Goal: Task Accomplishment & Management: Manage account settings

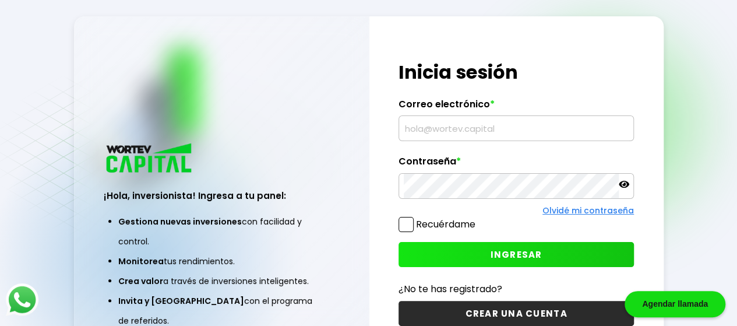
drag, startPoint x: 458, startPoint y: 136, endPoint x: 461, endPoint y: 143, distance: 7.6
click at [458, 136] on input "text" at bounding box center [516, 128] width 225 height 24
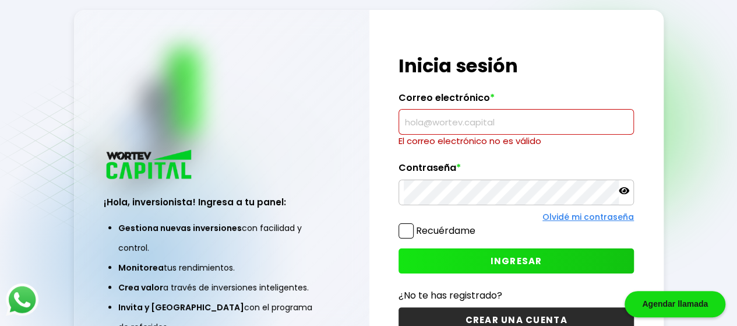
type input "[PERSON_NAME][EMAIL_ADDRESS][PERSON_NAME][PERSON_NAME][DOMAIN_NAME]"
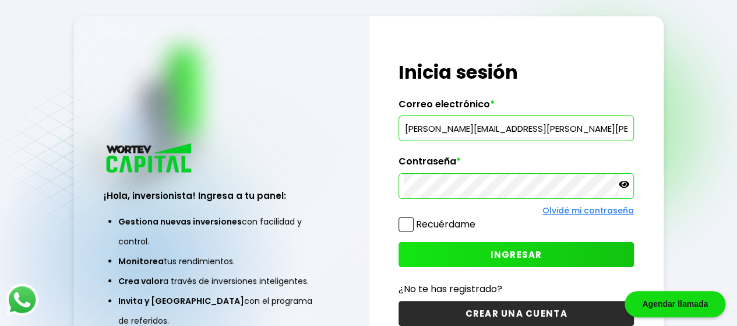
click at [463, 258] on button "INGRESAR" at bounding box center [515, 254] width 235 height 25
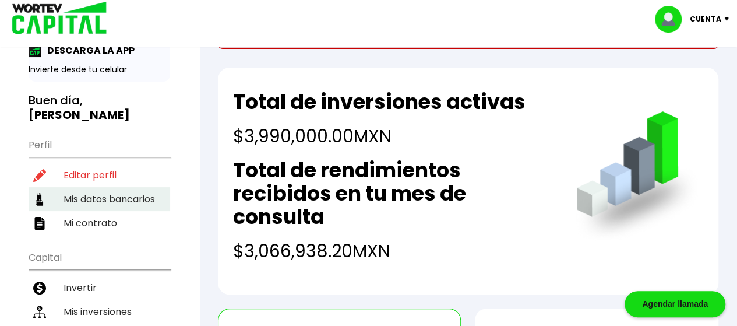
scroll to position [58, 0]
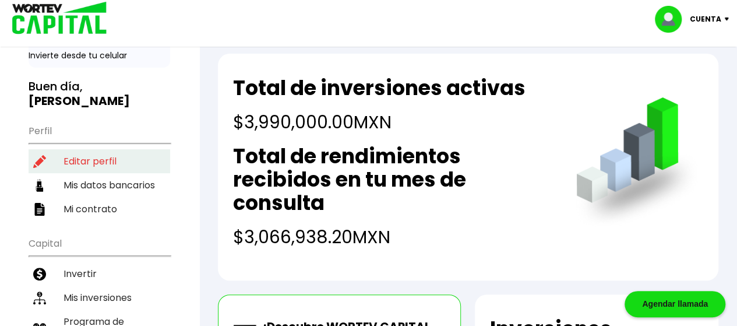
click at [107, 149] on li "Editar perfil" at bounding box center [100, 161] width 142 height 24
select select "Hombre"
select select "DF"
select select "Banamex"
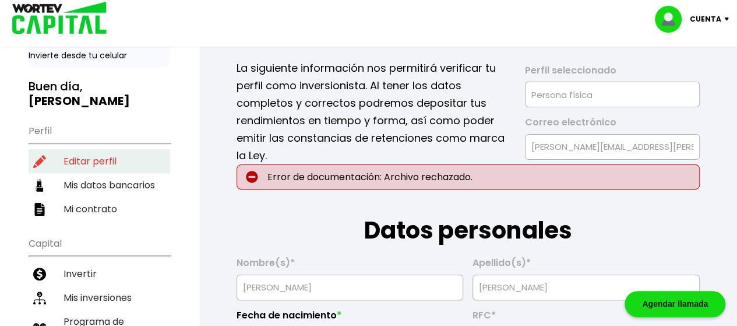
type input "[DATE]"
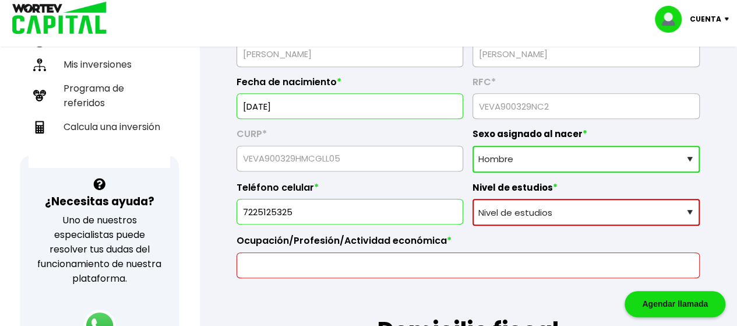
scroll to position [350, 0]
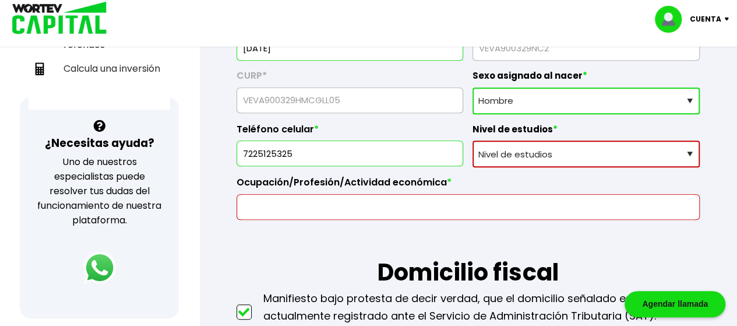
click at [609, 152] on select "Nivel de estudios Primaria Secundaria Bachillerato Licenciatura Posgrado" at bounding box center [585, 153] width 227 height 27
select select "Posgrado"
click at [472, 140] on select "Nivel de estudios Primaria Secundaria Bachillerato Licenciatura Posgrado" at bounding box center [585, 153] width 227 height 27
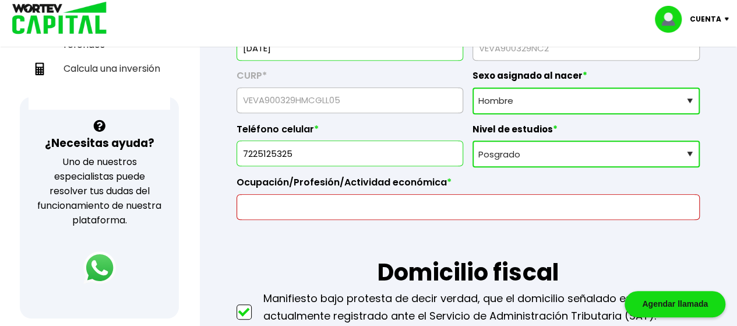
click at [489, 209] on input "text" at bounding box center [468, 207] width 453 height 24
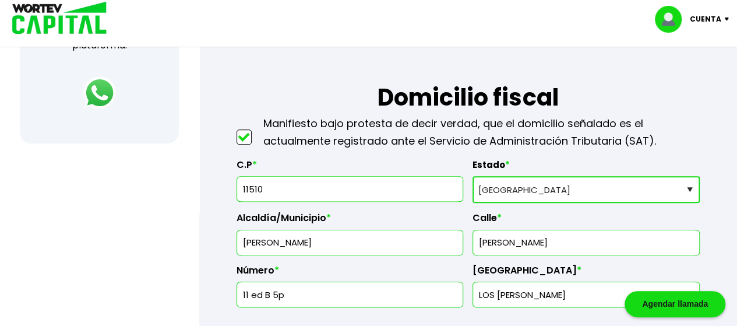
scroll to position [408, 0]
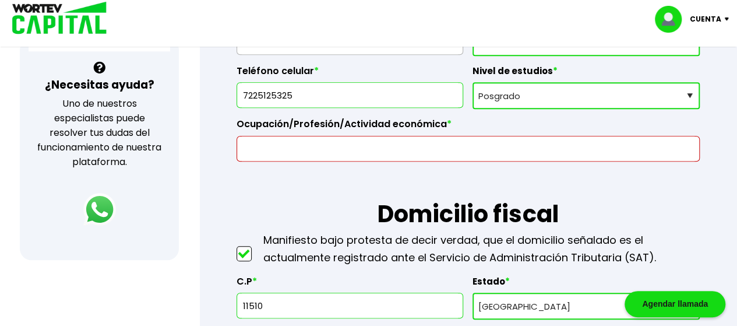
click at [405, 158] on input "text" at bounding box center [468, 148] width 453 height 24
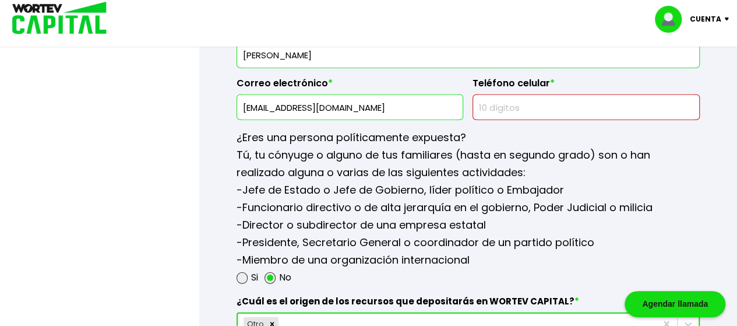
scroll to position [1456, 0]
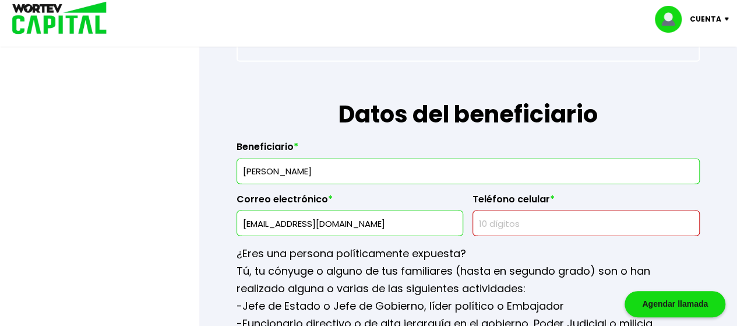
type input "comercio"
click at [532, 223] on input "text" at bounding box center [586, 223] width 217 height 24
type input "7225125325"
select select "MX"
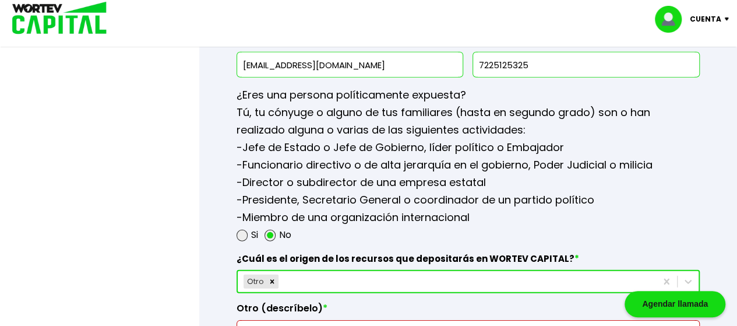
scroll to position [1748, 0]
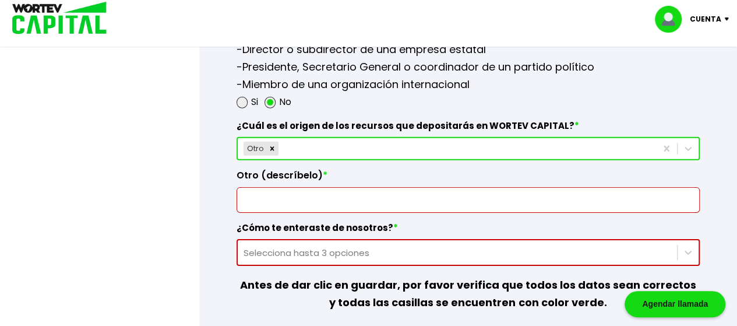
click at [395, 200] on input "text" at bounding box center [468, 200] width 453 height 24
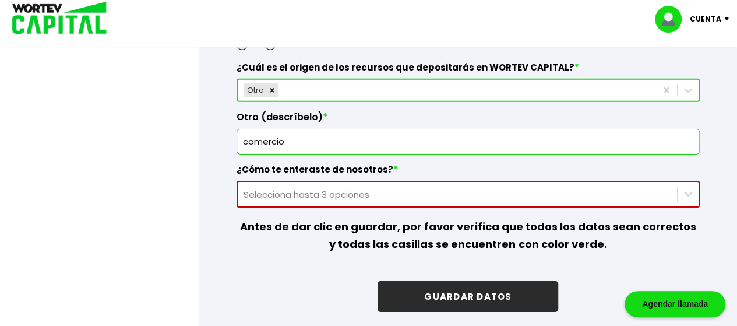
type input "comercio"
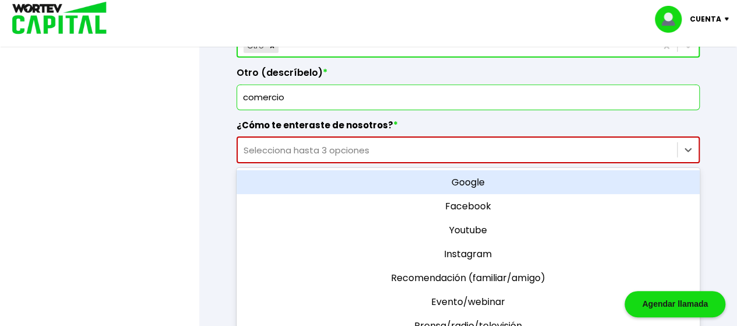
click at [355, 163] on div "option Google focused, 1 of 11. 11 results available. Use Up and Down to choose…" at bounding box center [468, 149] width 463 height 27
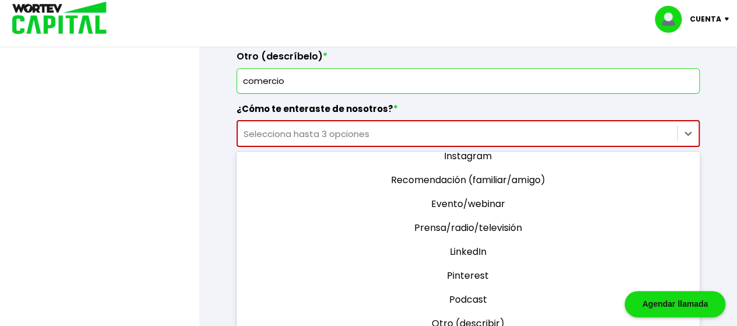
scroll to position [82, 0]
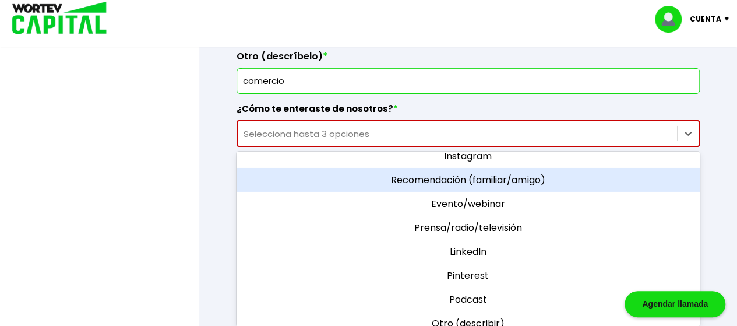
click at [399, 171] on div "Recomendación (familiar/amigo)" at bounding box center [468, 180] width 463 height 24
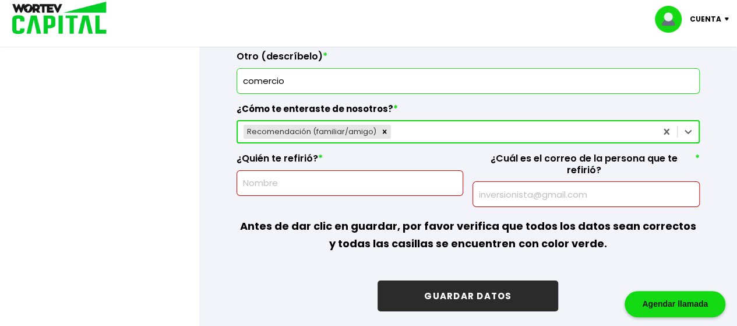
click at [379, 186] on input "text" at bounding box center [350, 183] width 217 height 24
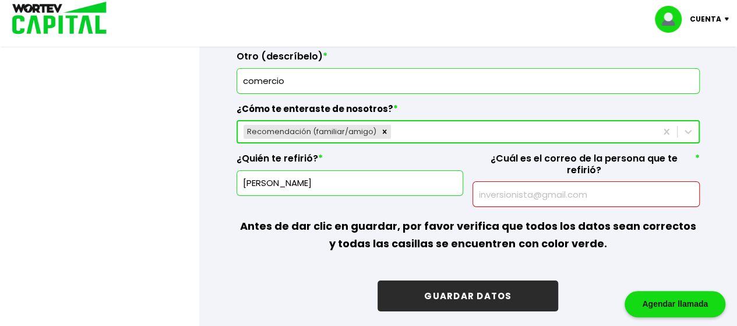
type input "[PERSON_NAME]"
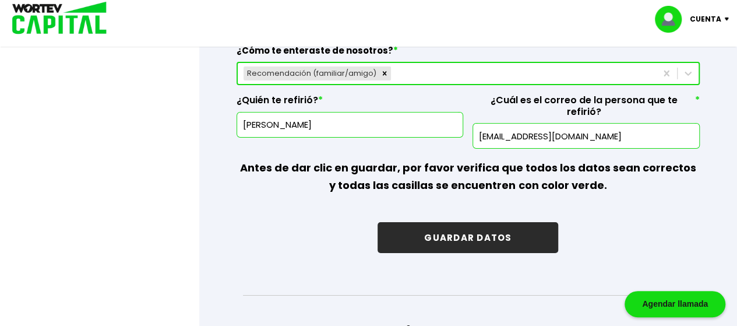
type input "[EMAIL_ADDRESS][DOMAIN_NAME]"
click at [464, 222] on button "GUARDAR DATOS" at bounding box center [467, 237] width 181 height 31
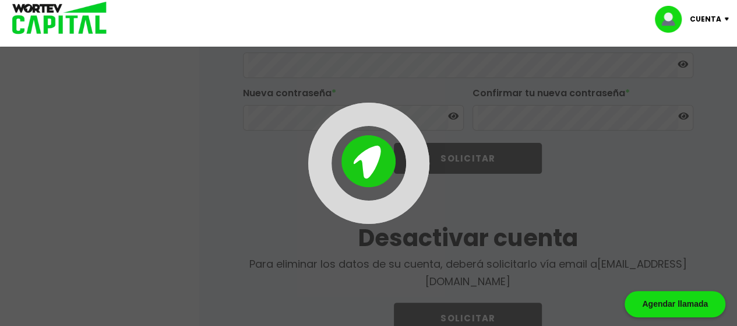
scroll to position [2274, 0]
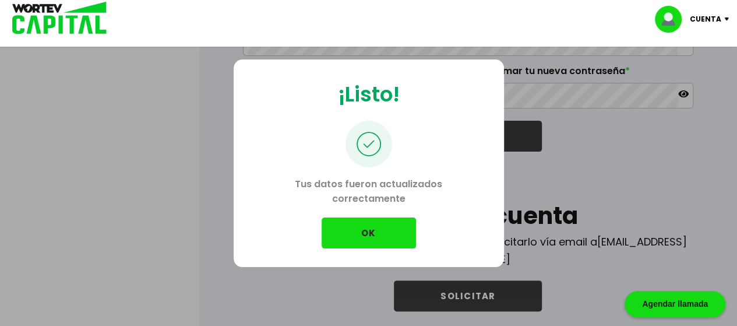
click at [374, 226] on button "OK" at bounding box center [369, 232] width 94 height 31
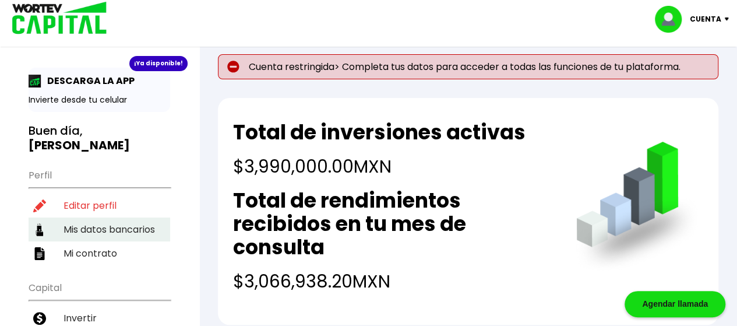
scroll to position [130, 0]
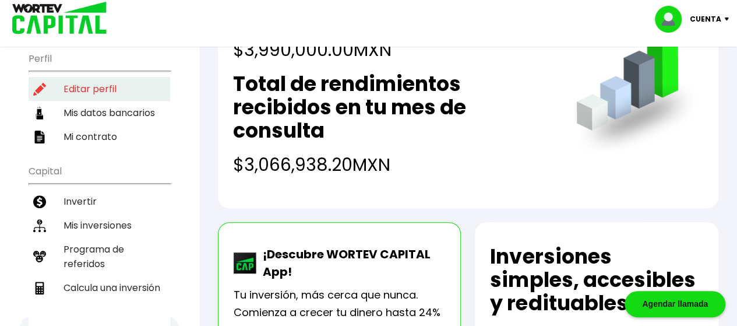
click at [130, 213] on li "Mis inversiones" at bounding box center [100, 225] width 142 height 24
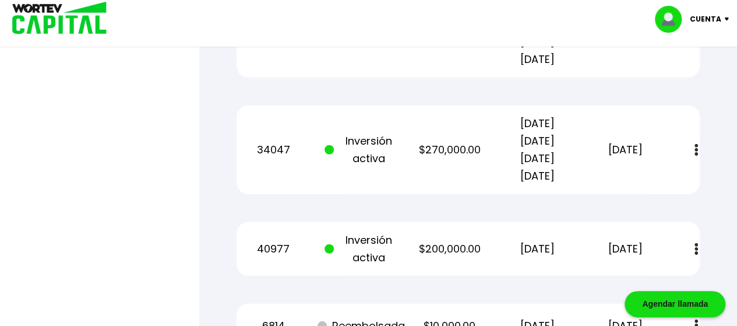
scroll to position [1340, 0]
